Goal: Browse casually

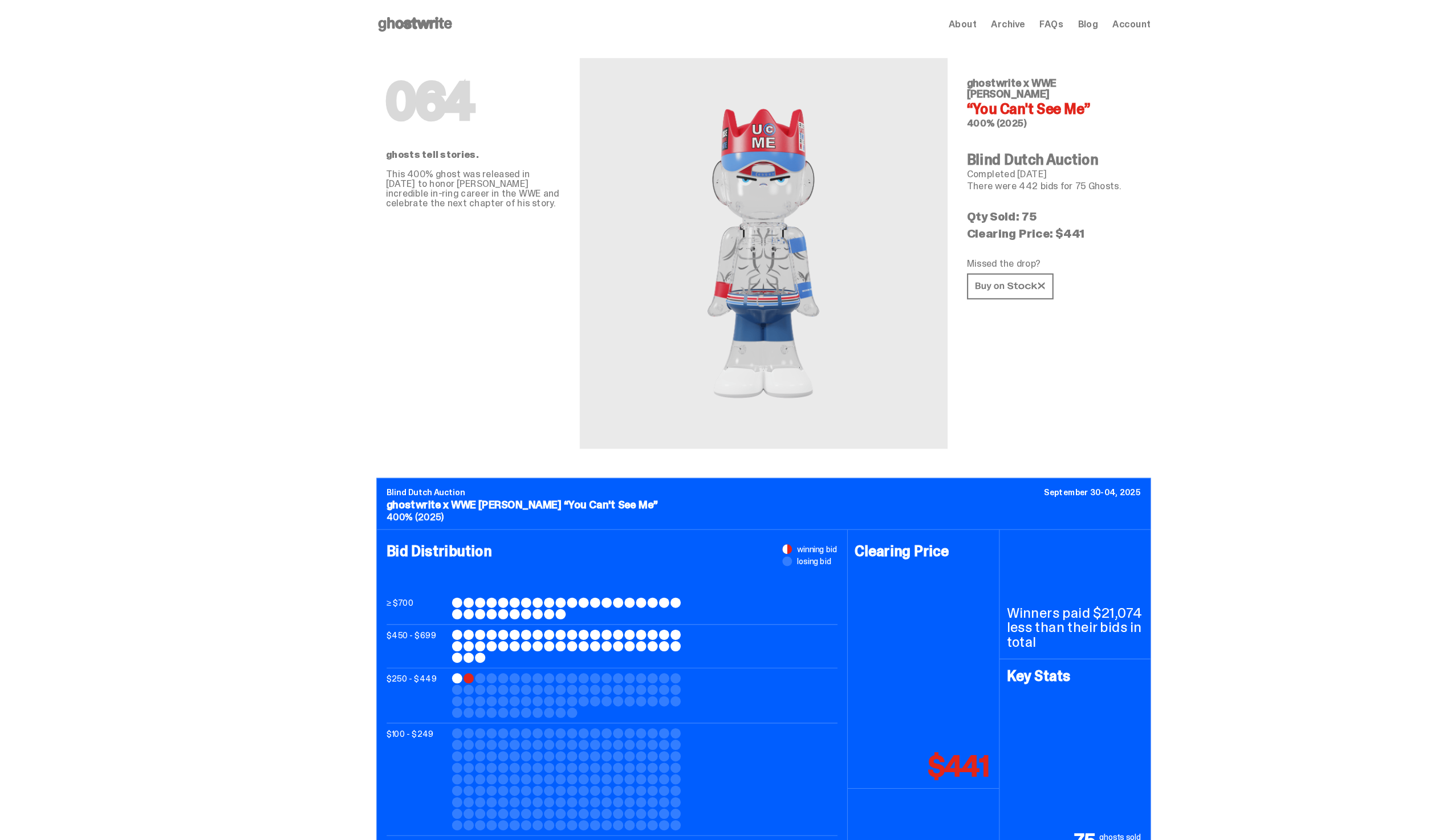
click at [375, 21] on use at bounding box center [391, 23] width 70 height 14
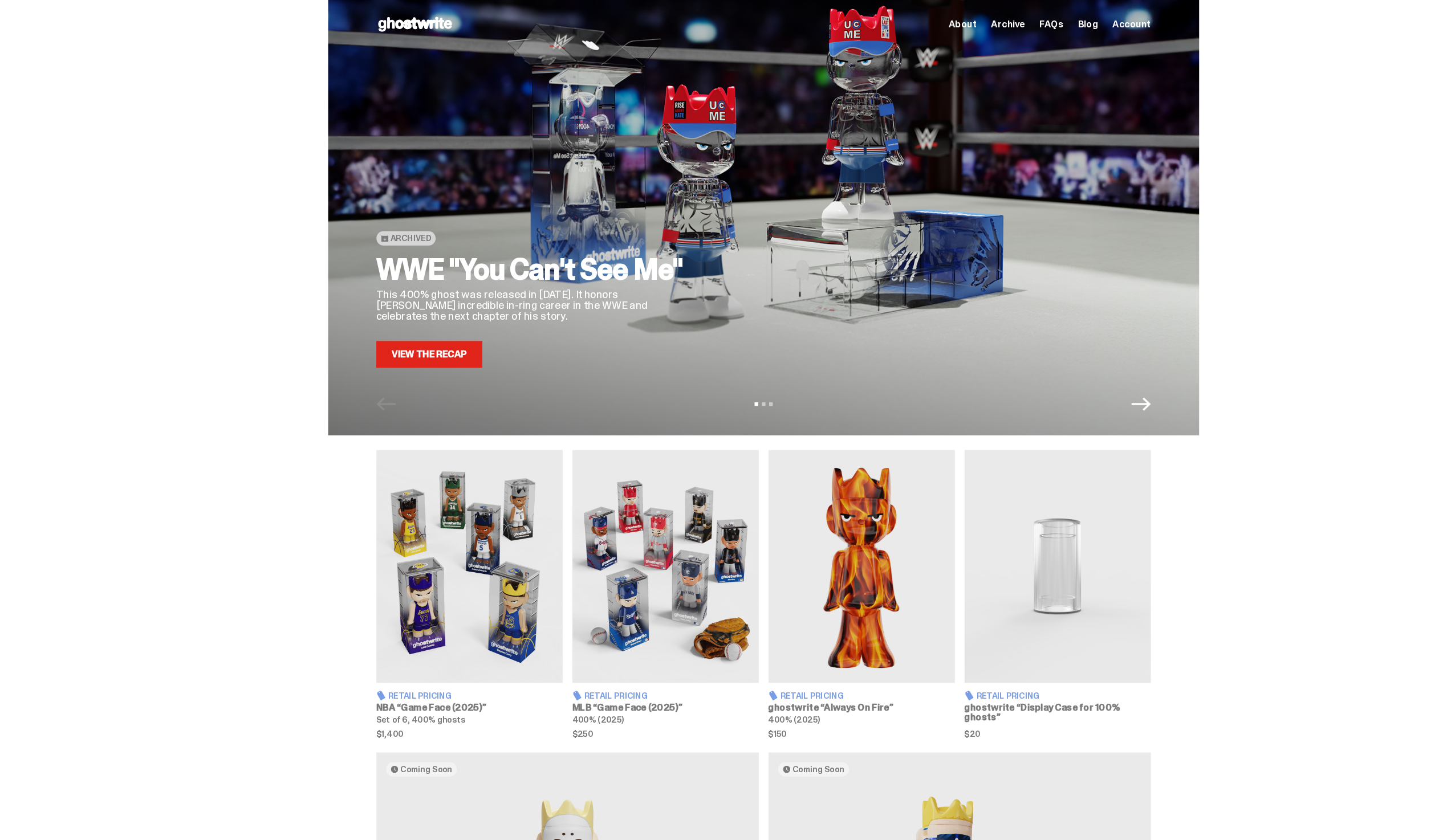
click at [966, 21] on span "Archive" at bounding box center [950, 22] width 32 height 9
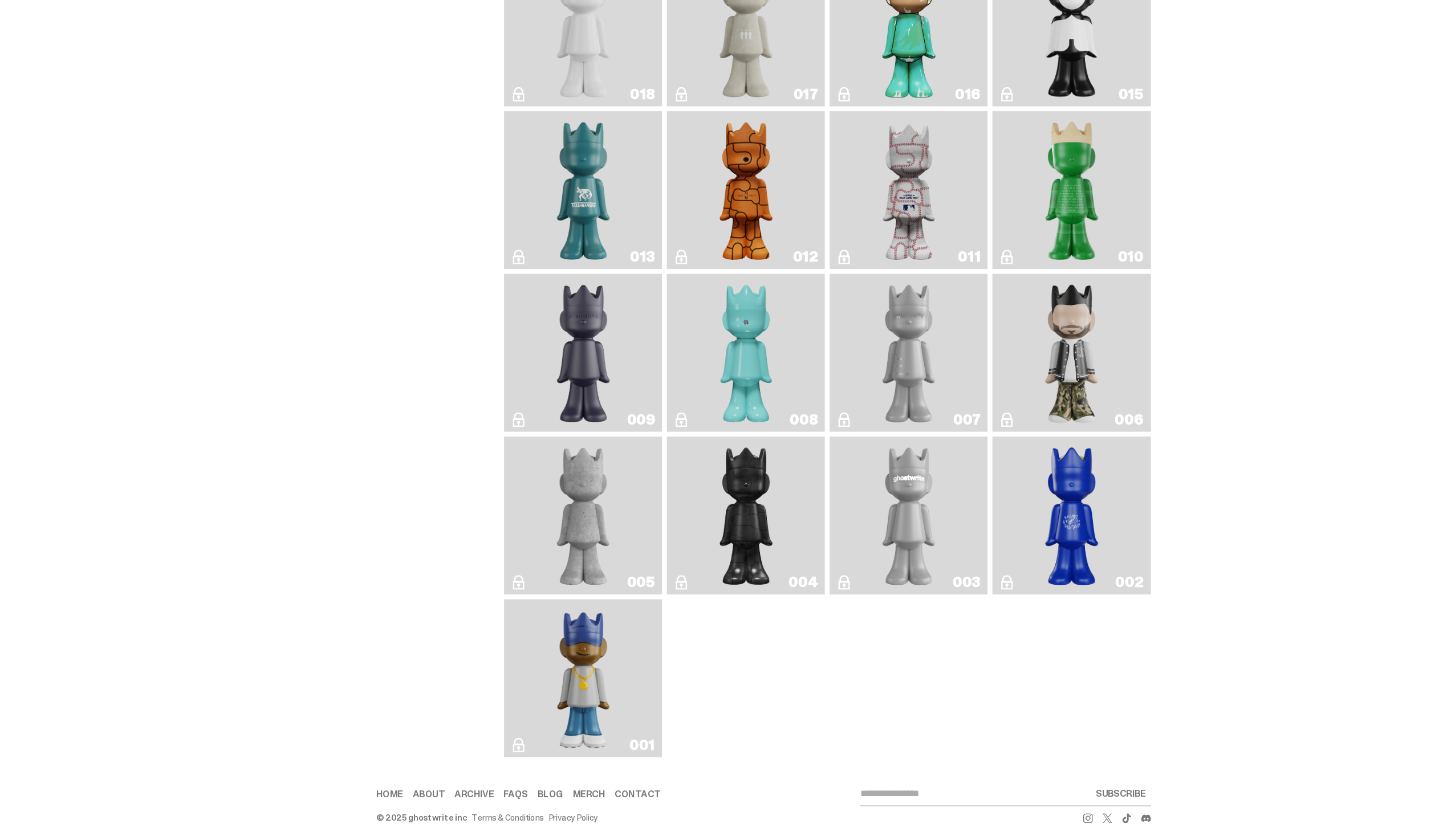
scroll to position [1832, 0]
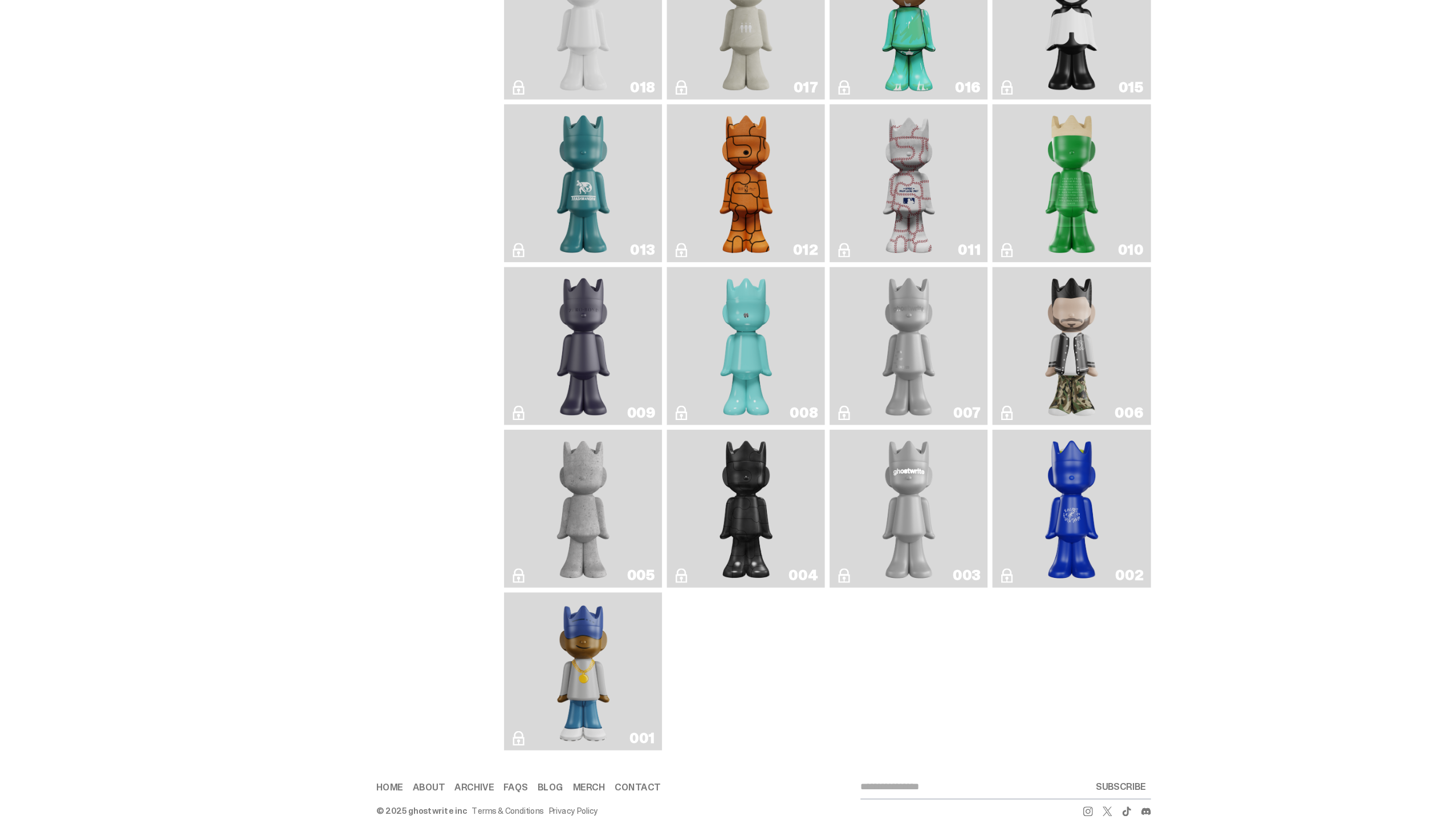
click at [837, 478] on img "ghostwriter" at bounding box center [857, 527] width 61 height 139
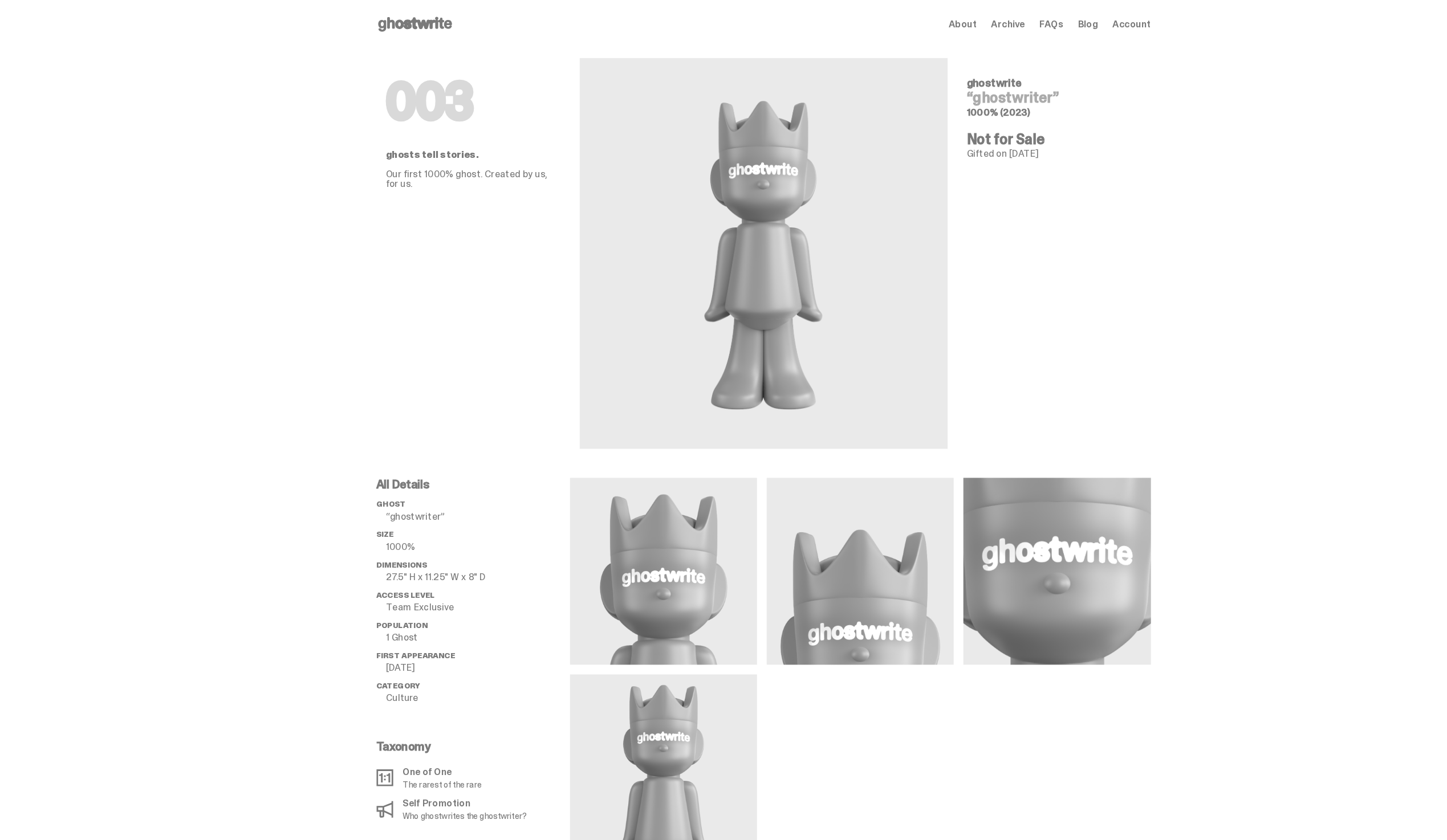
click at [659, 214] on img at bounding box center [719, 239] width 136 height 313
click at [681, 221] on img at bounding box center [719, 239] width 136 height 313
